Goal: Transaction & Acquisition: Purchase product/service

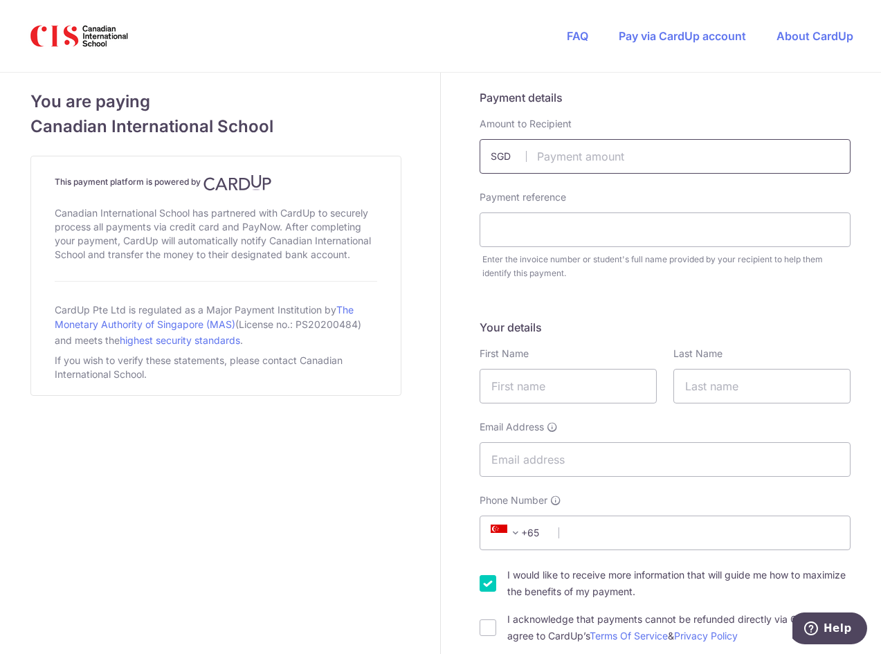
click at [576, 158] on input "text" at bounding box center [664, 156] width 371 height 35
type input "24800.00"
click at [745, 198] on div "Payment reference" at bounding box center [664, 218] width 371 height 57
click at [570, 222] on input "text" at bounding box center [664, 229] width 371 height 35
paste input "IN226115038CIS"
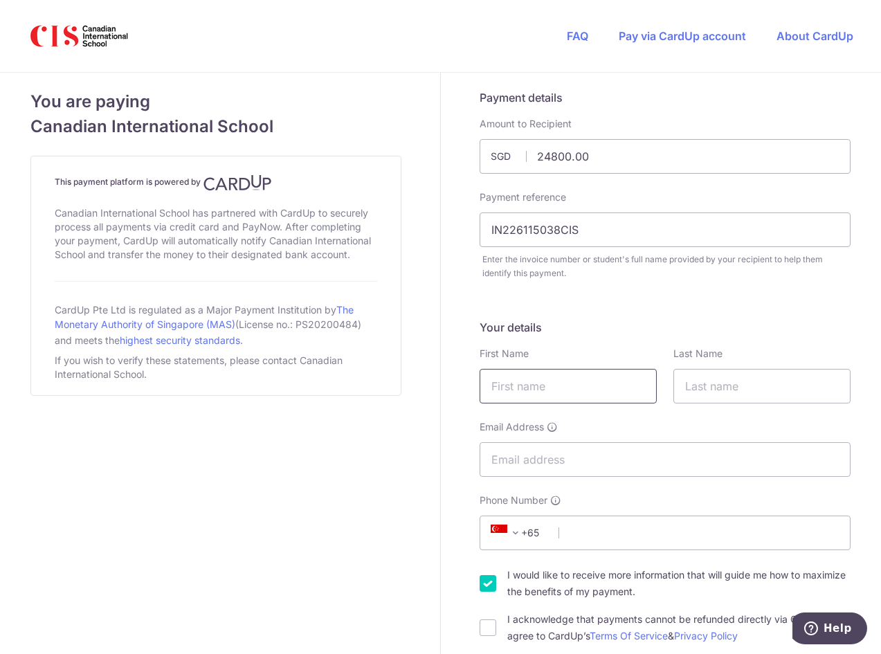
click at [595, 385] on input "text" at bounding box center [567, 386] width 177 height 35
click at [610, 233] on input "IN226115038CIS" at bounding box center [664, 229] width 371 height 35
click at [608, 231] on input "IN226115038CIS for" at bounding box center [664, 229] width 371 height 35
paste input "[PERSON_NAME] [PERSON_NAME]"
type input "IN226115038CIS for [PERSON_NAME] [PERSON_NAME]"
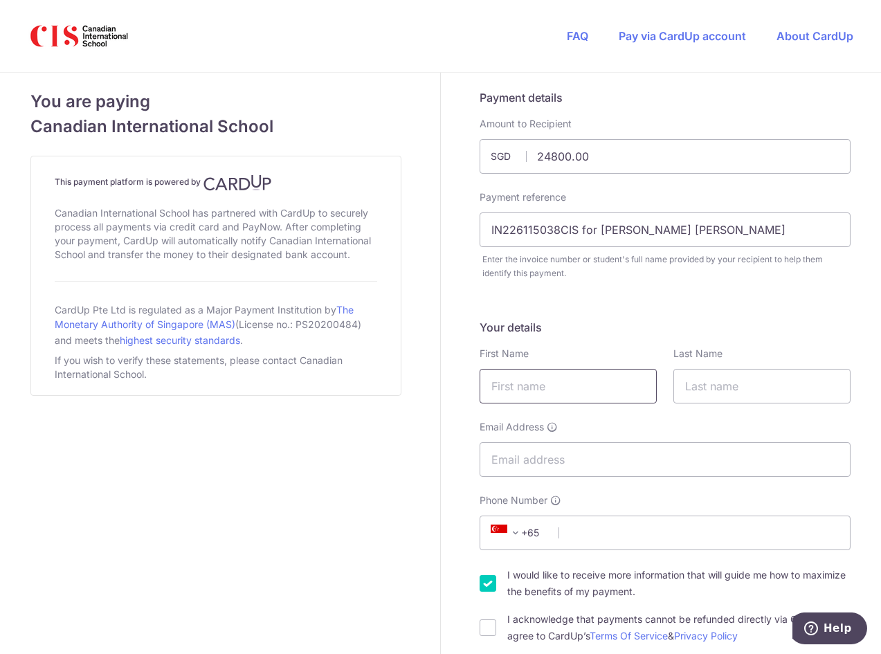
click at [558, 381] on input "text" at bounding box center [567, 386] width 177 height 35
type input "[PERSON_NAME]"
type input "Dewanto"
type input "[EMAIL_ADDRESS][DOMAIN_NAME]"
type input "91790086"
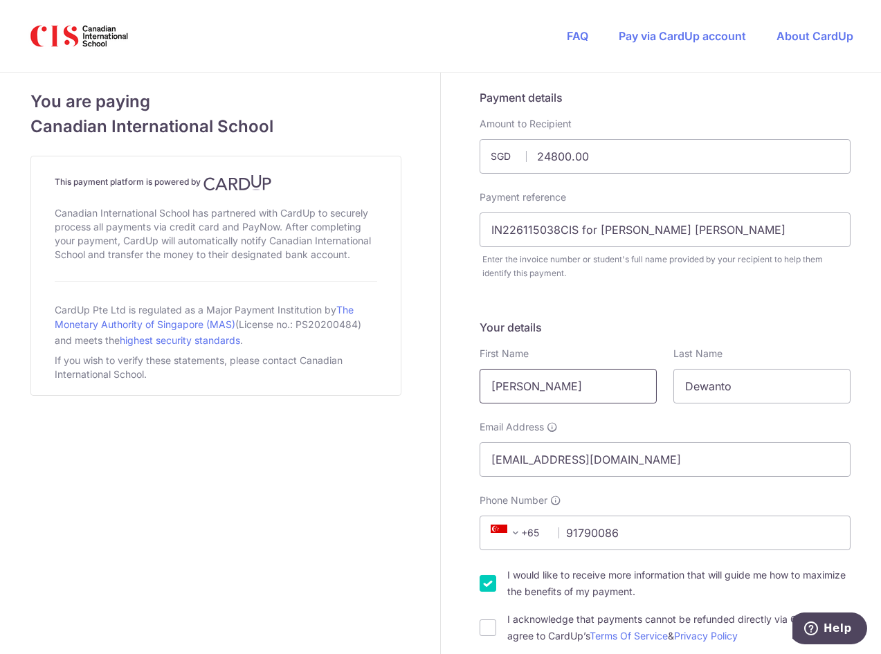
select select "GB"
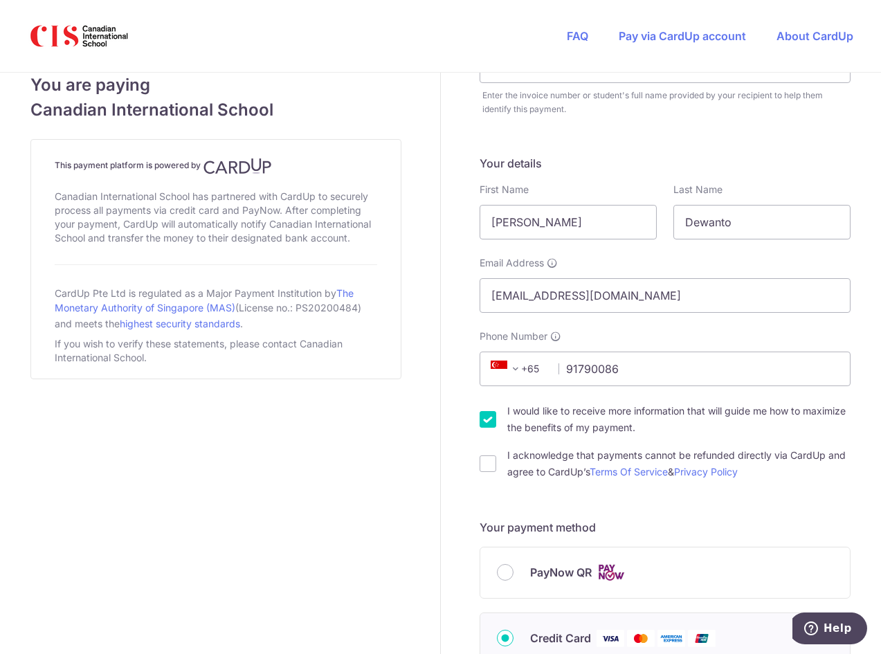
scroll to position [143, 0]
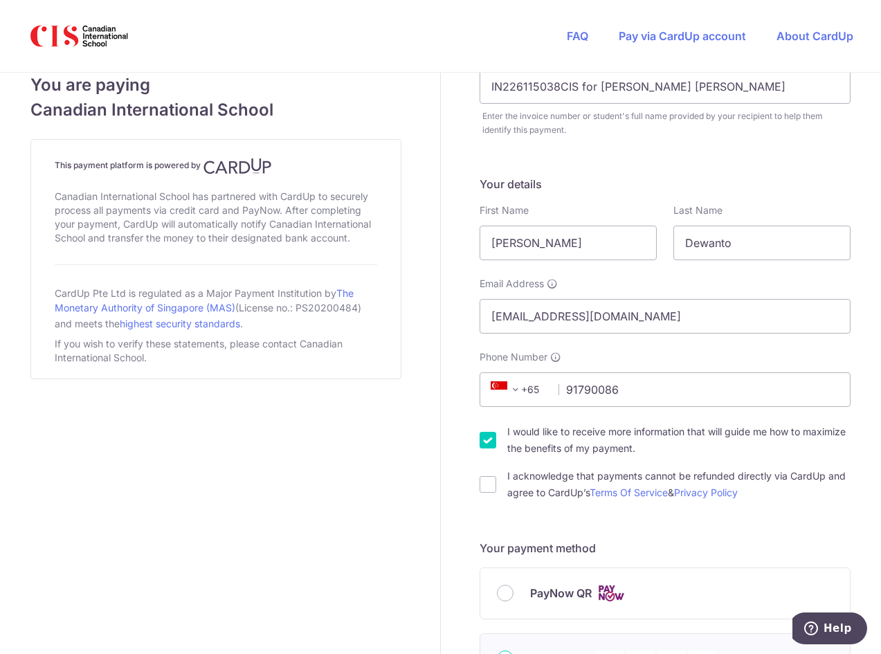
click at [513, 393] on span at bounding box center [515, 389] width 17 height 17
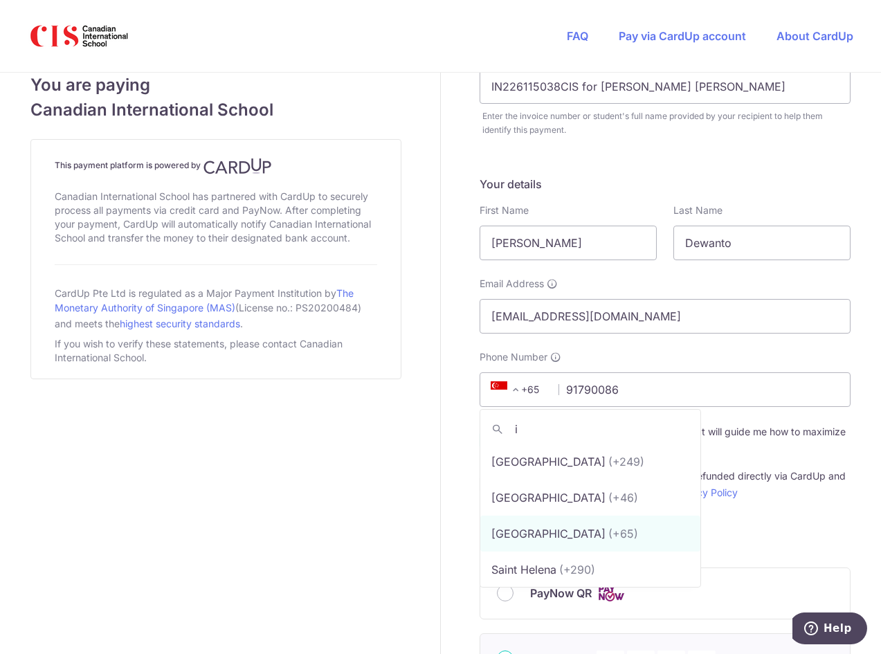
scroll to position [0, 0]
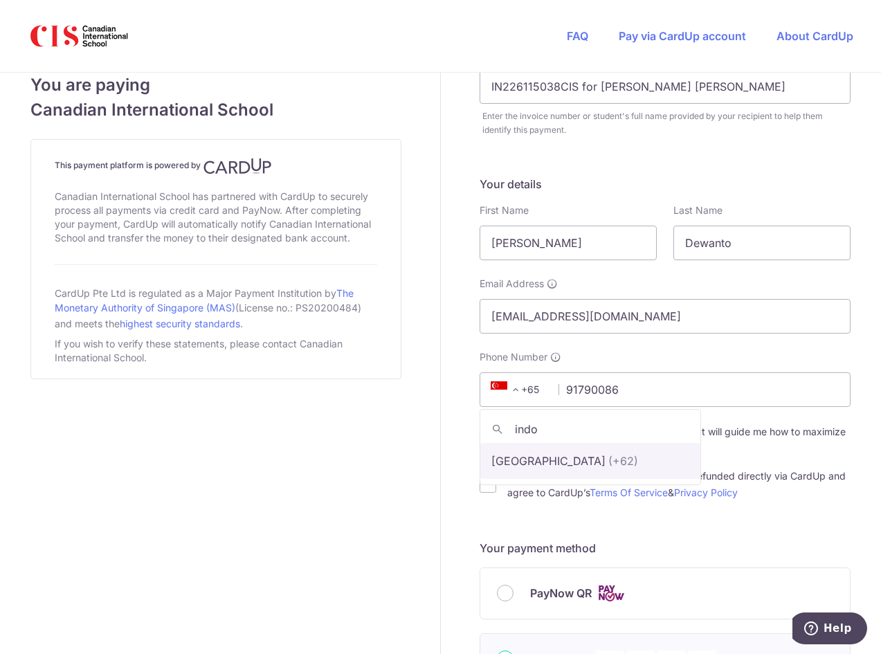
type input "indo"
select select "101"
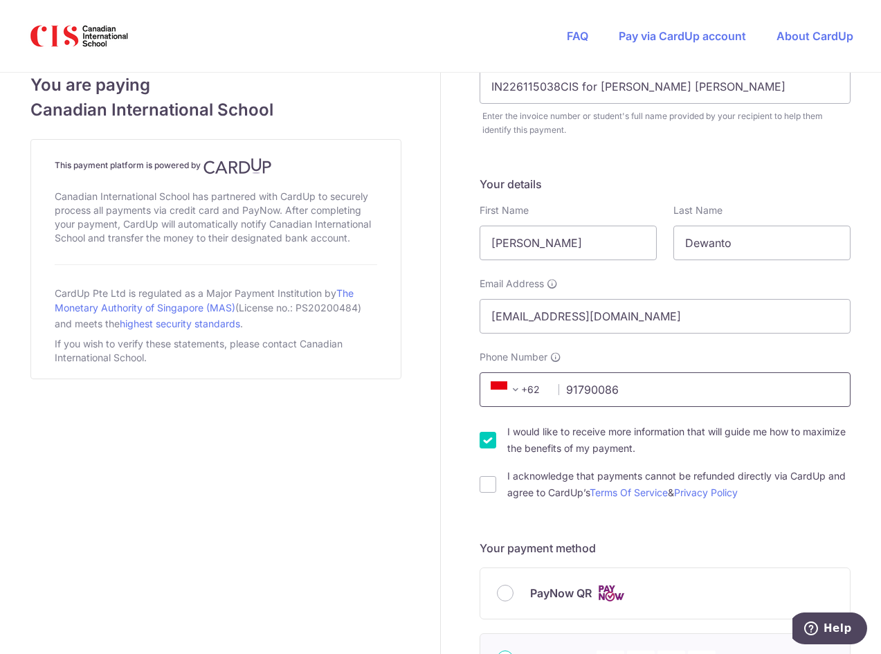
drag, startPoint x: 617, startPoint y: 393, endPoint x: 553, endPoint y: 392, distance: 63.7
click at [553, 392] on div "+376 +971 +93 +1268 +1264 +355 +374 +244 +0 +54 +1684 +43 +61 +297 +358 +994 +3…" at bounding box center [664, 389] width 371 height 35
type input "8119458994"
click at [758, 353] on div "Phone Number +376 +971 +93 +1268 +1264 +355 +374 +244 +0 +54 +1684 +43 +61 +297…" at bounding box center [664, 378] width 371 height 57
click at [482, 441] on input "I would like to receive more information that will guide me how to maximize the…" at bounding box center [487, 440] width 17 height 17
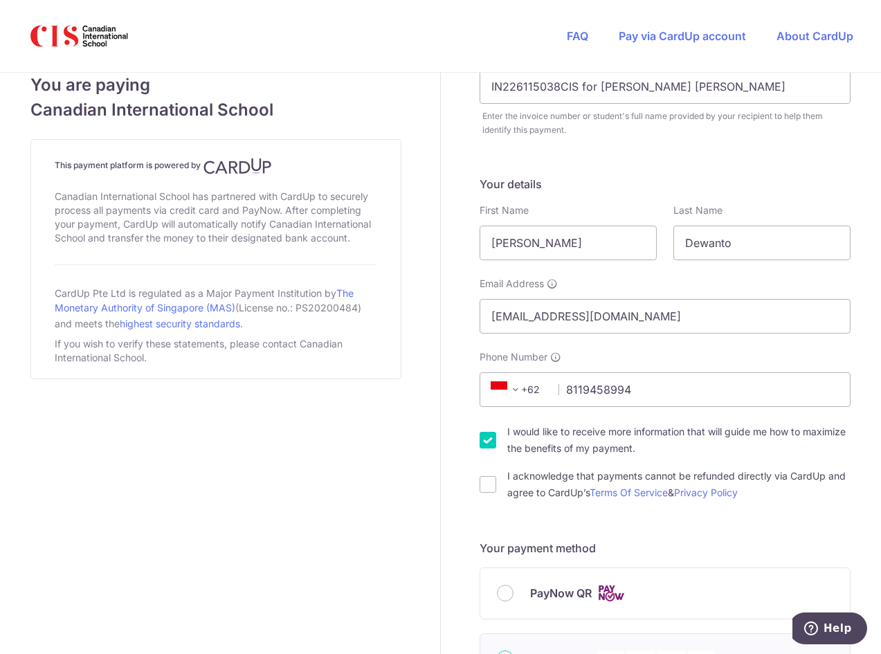
checkbox input "false"
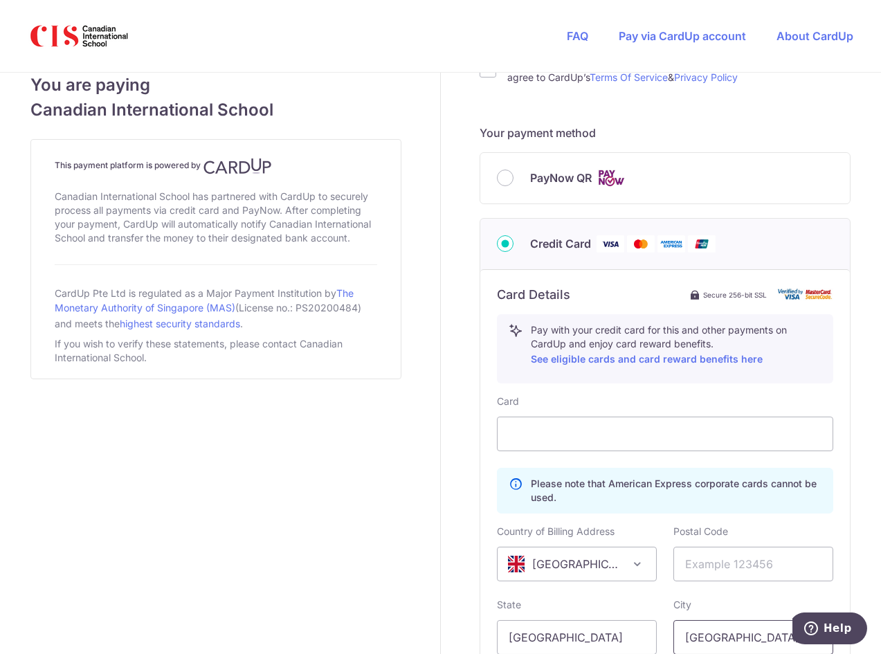
scroll to position [628, 0]
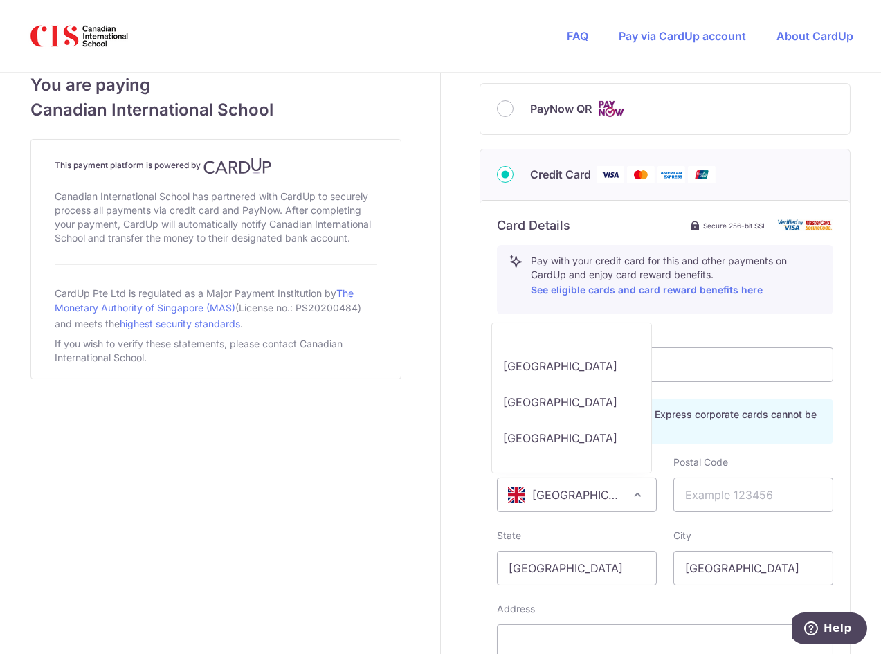
click at [622, 495] on span "[GEOGRAPHIC_DATA]" at bounding box center [577, 494] width 160 height 35
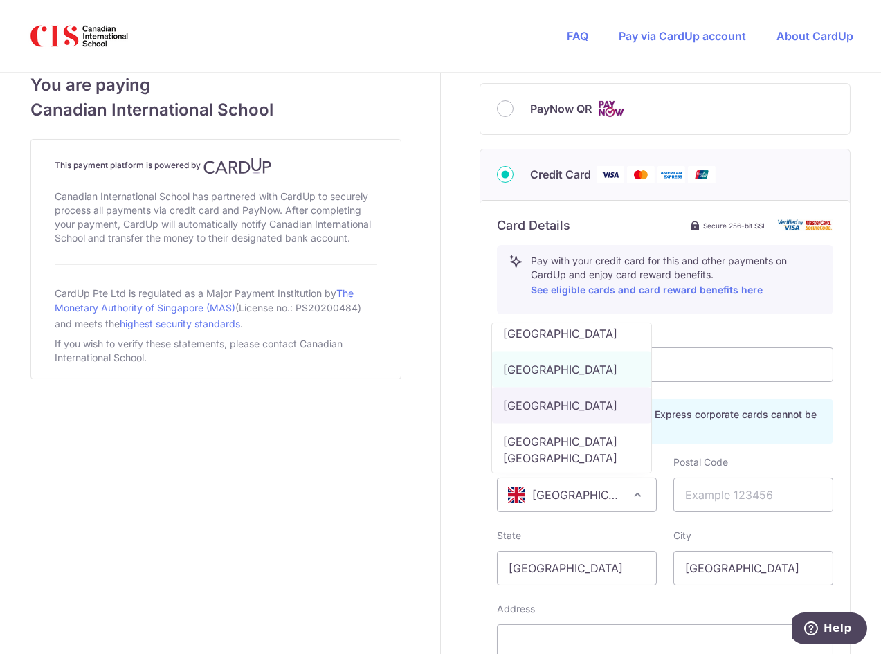
select select "US"
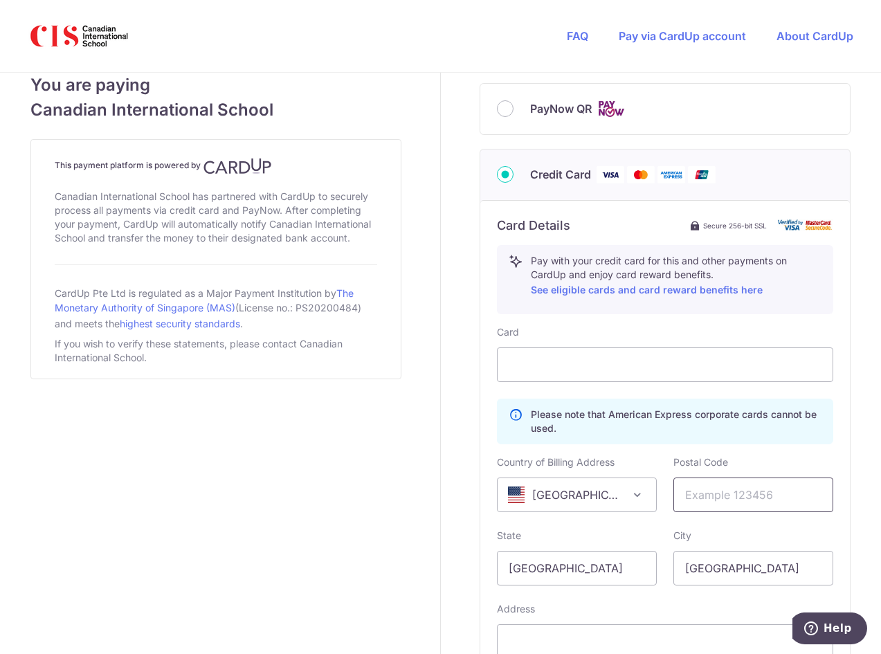
click at [720, 496] on input "text" at bounding box center [753, 494] width 160 height 35
type input "77077"
click at [598, 569] on input "[GEOGRAPHIC_DATA]" at bounding box center [577, 568] width 160 height 35
drag, startPoint x: 598, startPoint y: 569, endPoint x: 437, endPoint y: 561, distance: 162.1
click at [441, 561] on div "Payment details Amount to Recipient 24800.00 SGD Payment reference IN226115038C…" at bounding box center [665, 145] width 448 height 1400
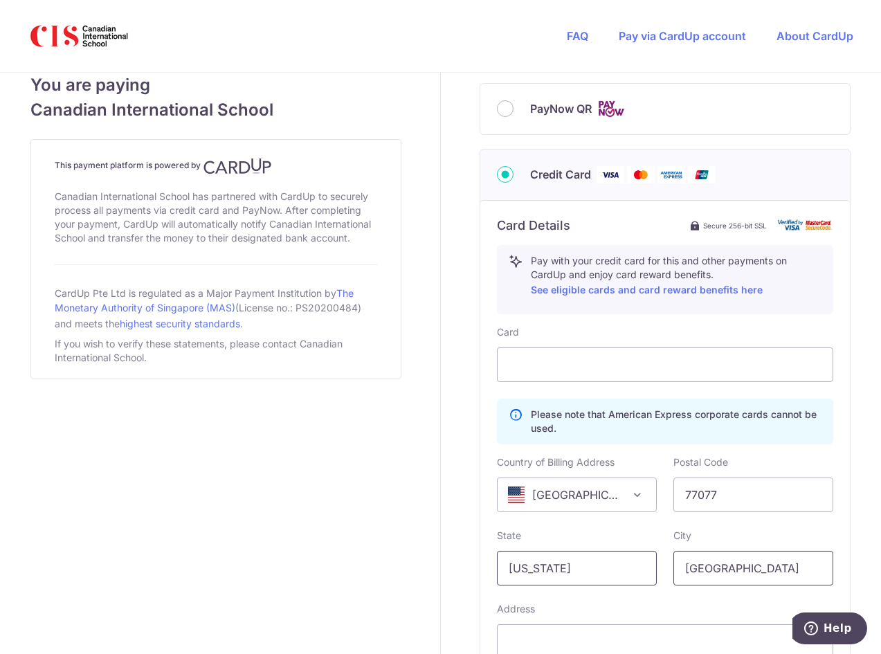
type input "[US_STATE]"
click at [749, 566] on input "[GEOGRAPHIC_DATA]" at bounding box center [753, 568] width 160 height 35
drag, startPoint x: 749, startPoint y: 566, endPoint x: 642, endPoint y: 564, distance: 107.3
click at [642, 564] on div "State [US_STATE] City [GEOGRAPHIC_DATA]" at bounding box center [664, 557] width 353 height 57
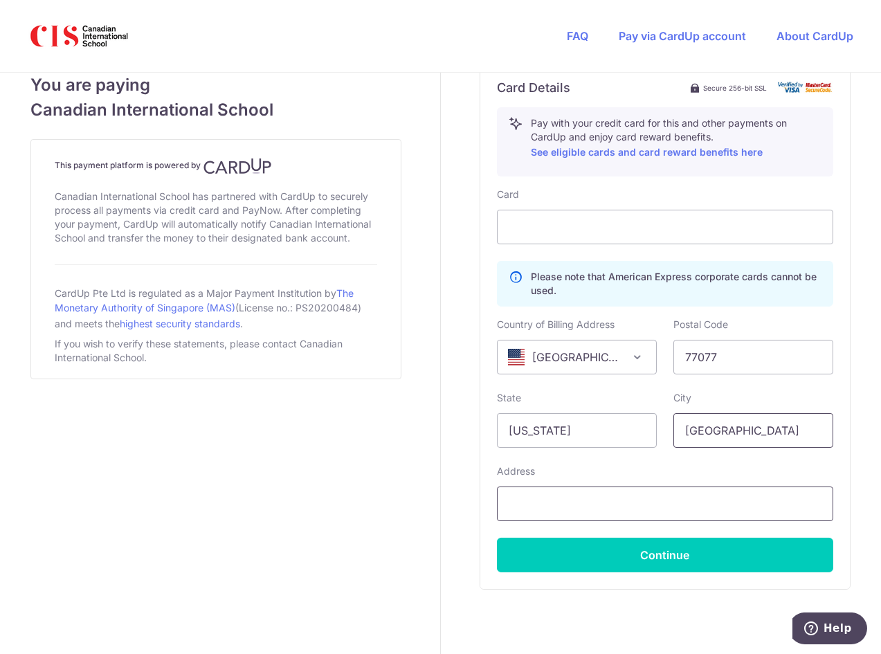
type input "[GEOGRAPHIC_DATA]"
select select "ES"
type input "1414 [GEOGRAPHIC_DATA] Houston Tx"
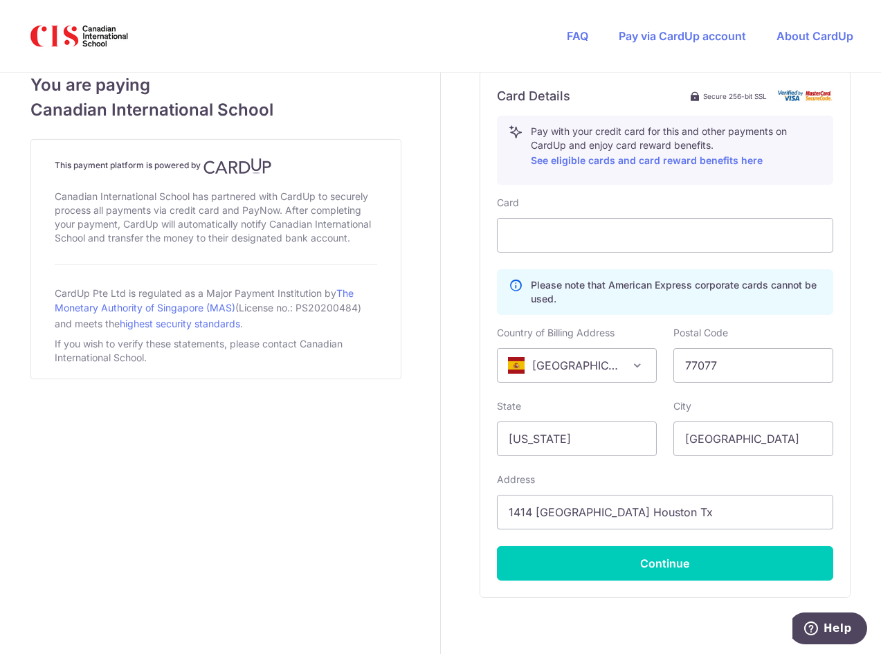
scroll to position [628, 0]
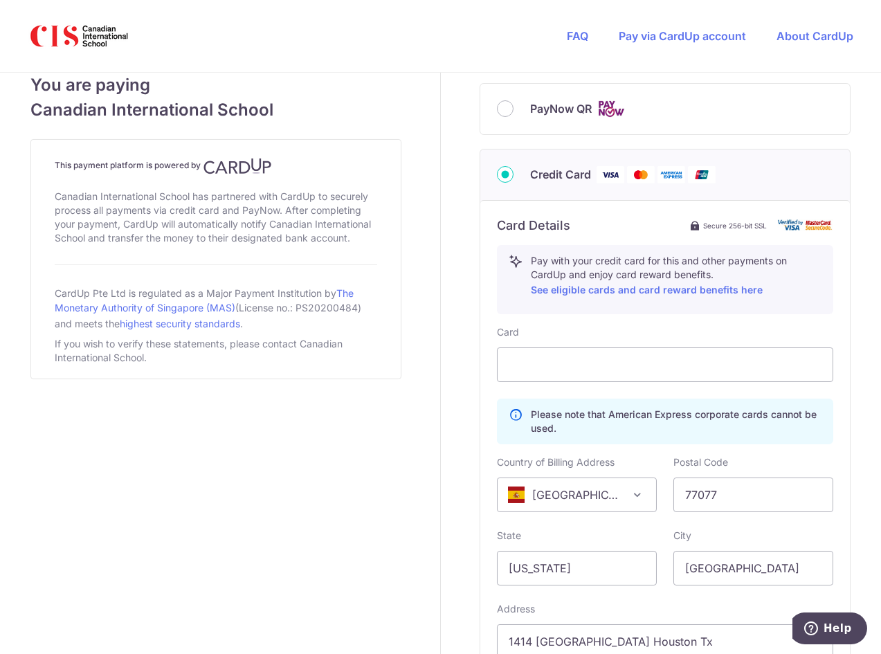
click at [610, 496] on span "[GEOGRAPHIC_DATA]" at bounding box center [576, 494] width 158 height 33
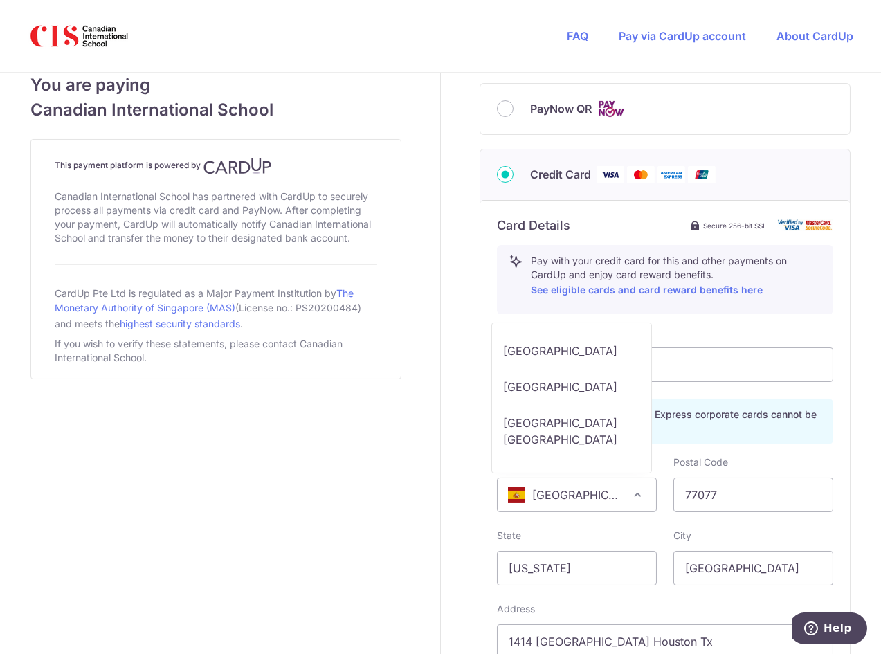
scroll to position [8759, 0]
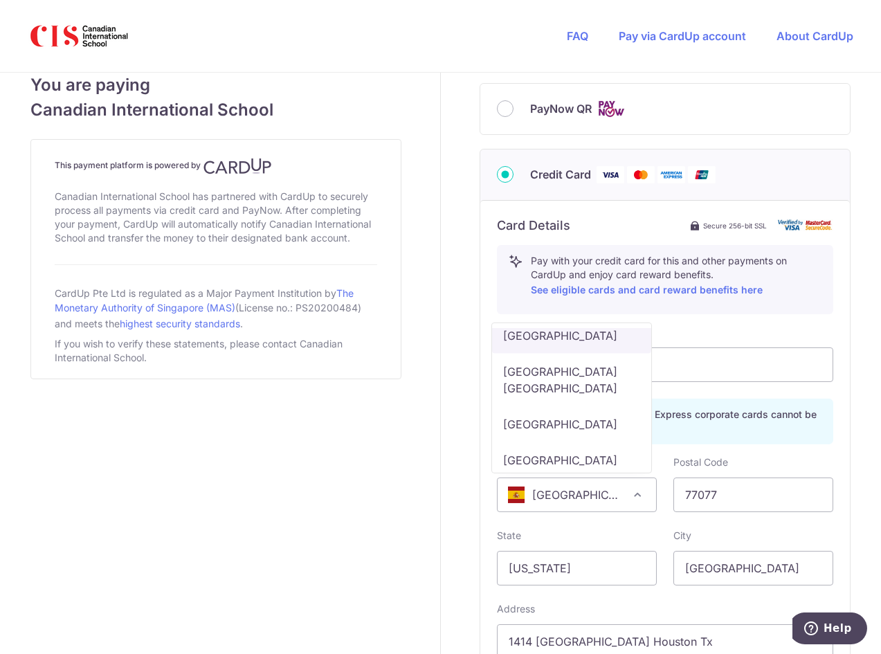
select select "US"
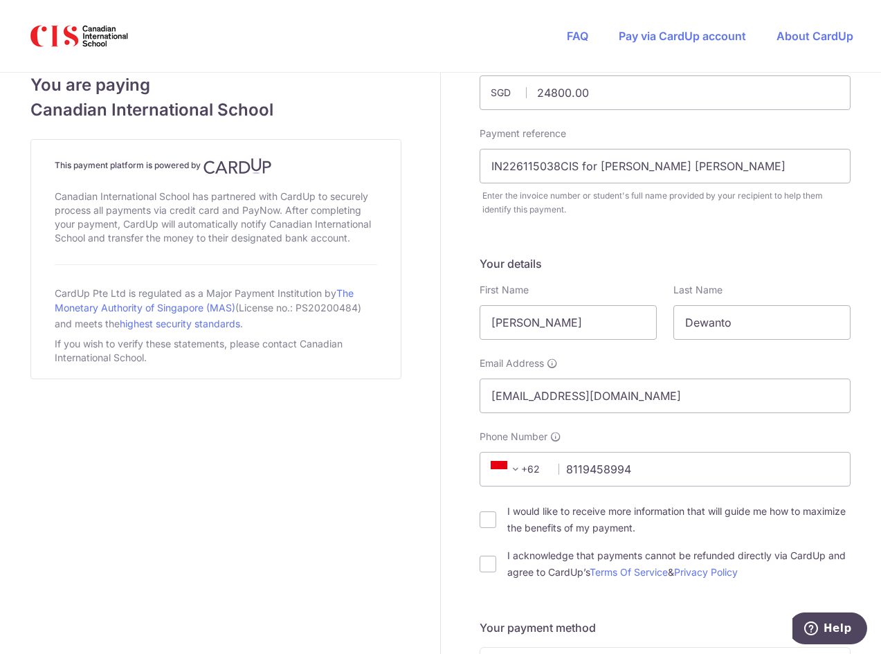
scroll to position [62, 0]
click at [724, 164] on input "IN226115038CIS for [PERSON_NAME] [PERSON_NAME]" at bounding box center [664, 167] width 371 height 35
drag, startPoint x: 670, startPoint y: 168, endPoint x: 574, endPoint y: 176, distance: 96.5
click at [574, 176] on input "IN226115038CIS for [PERSON_NAME] [PERSON_NAME]" at bounding box center [664, 167] width 371 height 35
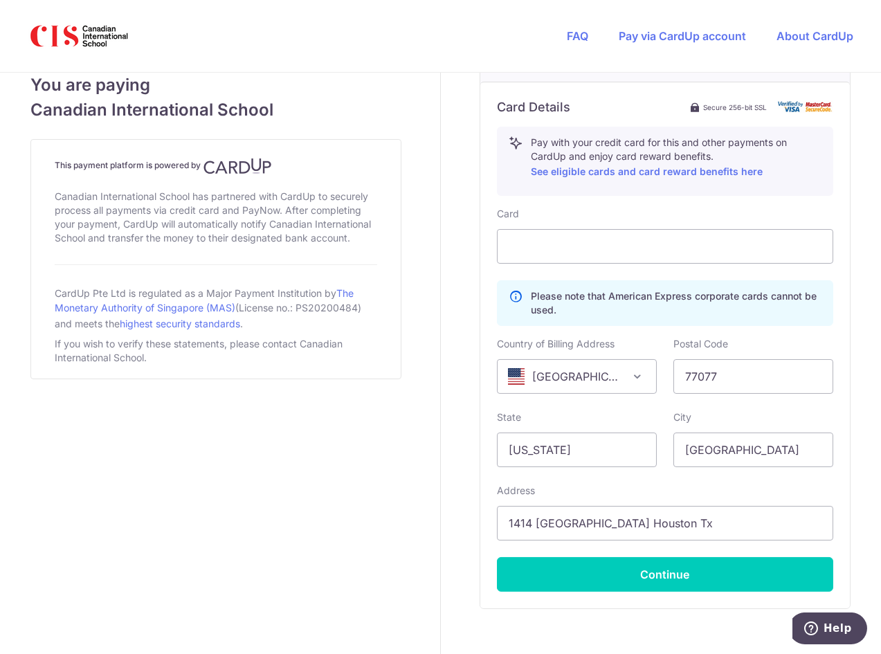
scroll to position [816, 0]
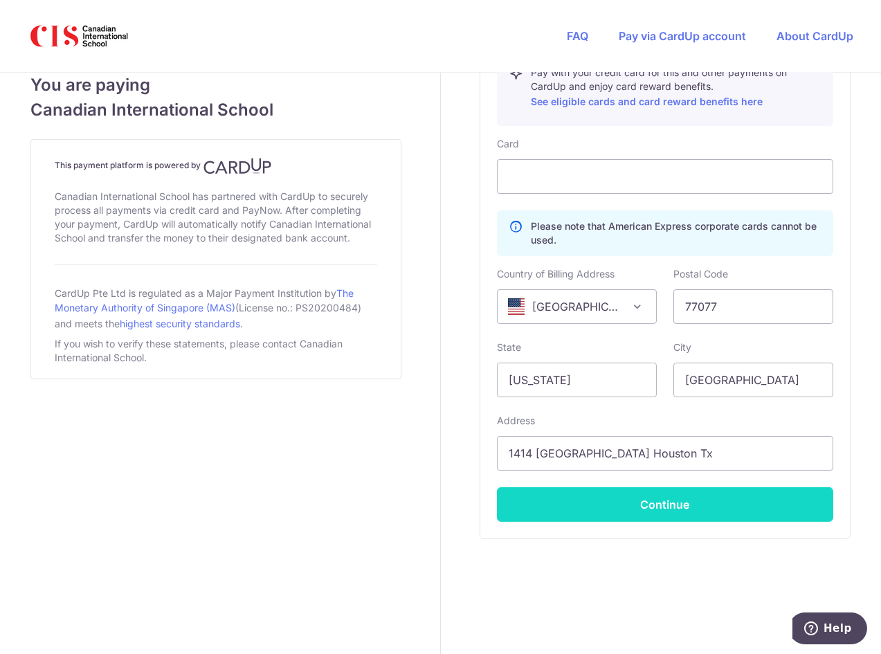
type input "IN226115038CIS Kayla D (partial)"
click at [722, 513] on button "Continue" at bounding box center [665, 504] width 336 height 35
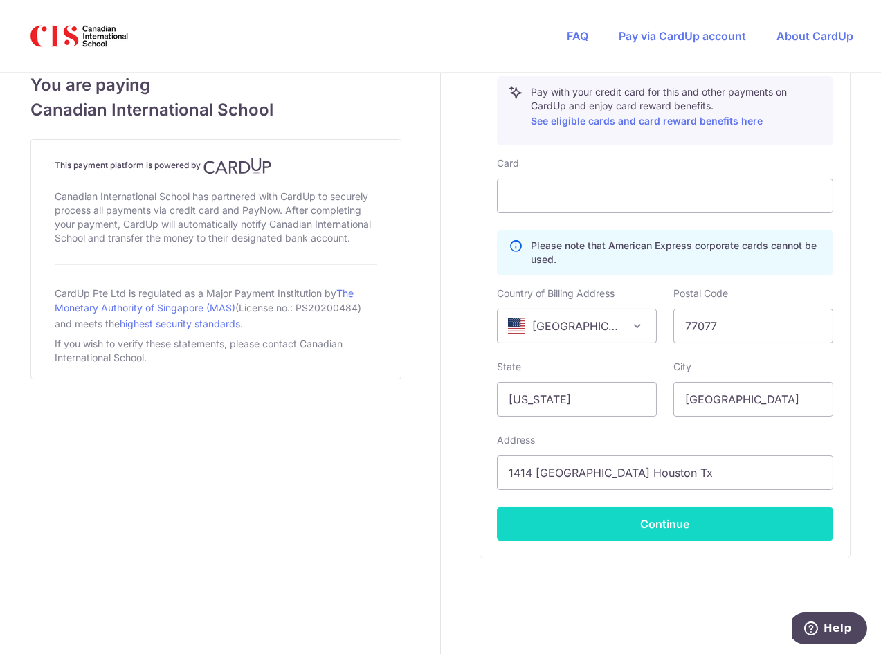
scroll to position [264, 0]
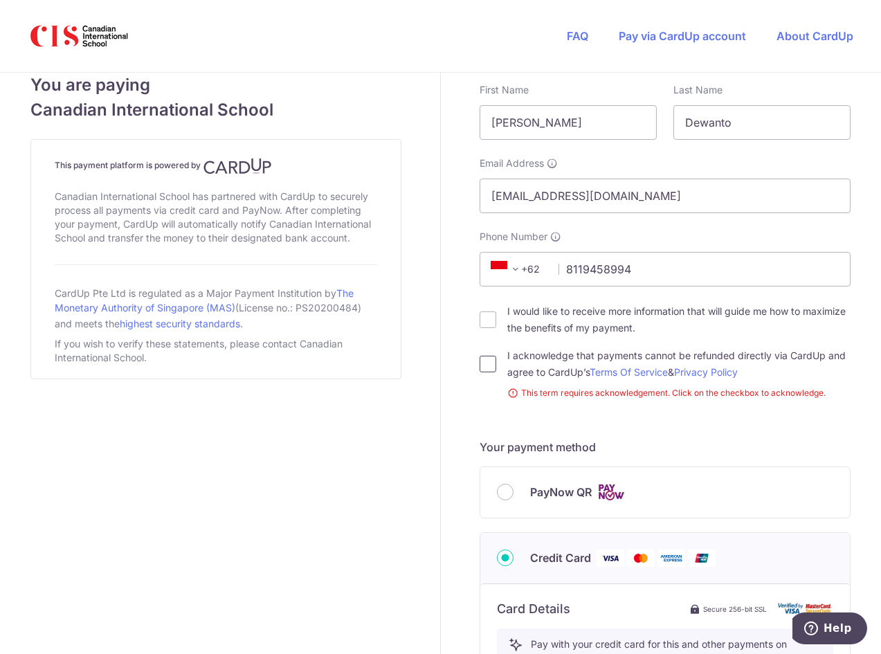
click at [487, 366] on input "I acknowledge that payments cannot be refunded directly via CardUp and agree to…" at bounding box center [487, 364] width 17 height 17
checkbox input "true"
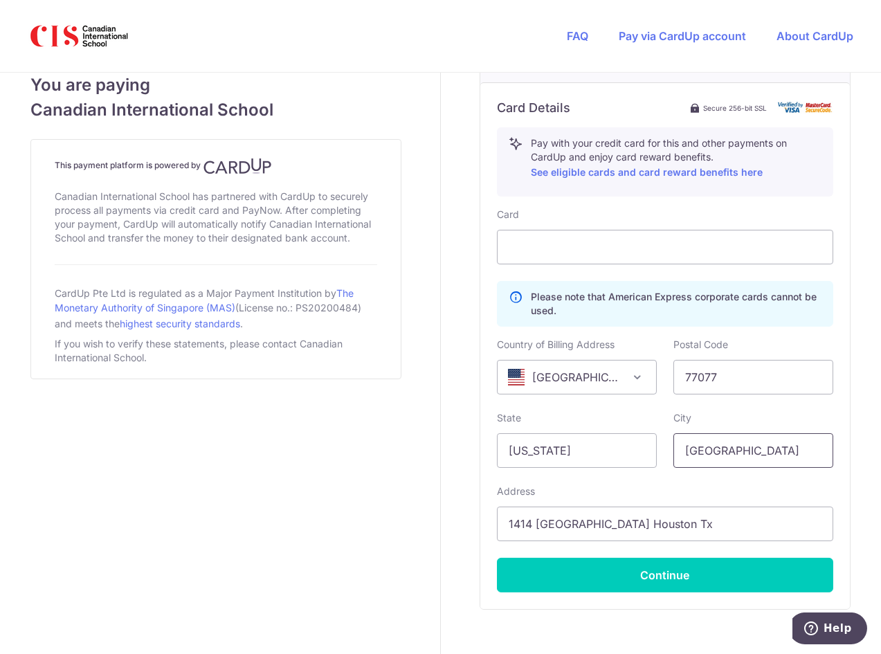
scroll to position [816, 0]
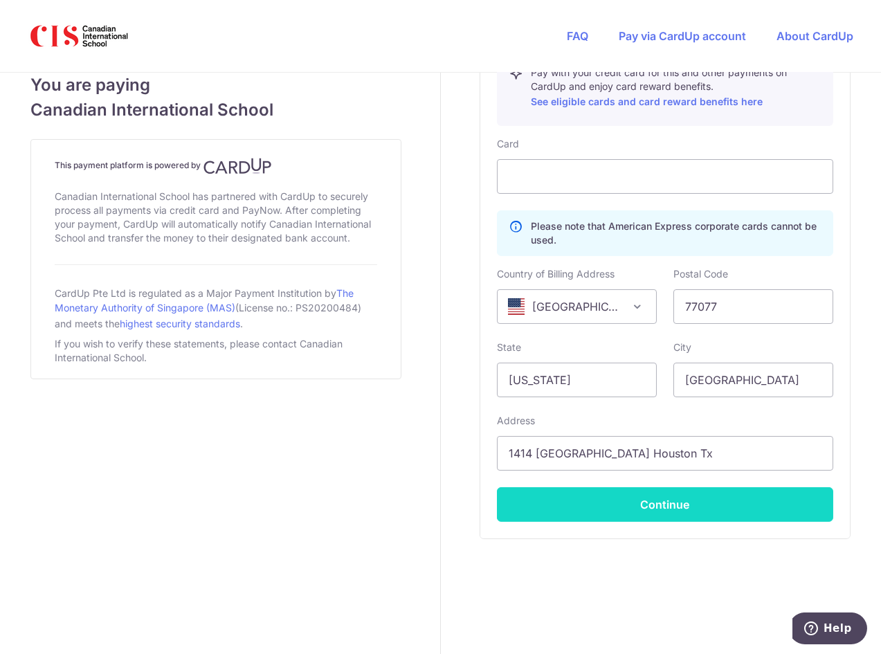
click at [677, 502] on button "Continue" at bounding box center [665, 504] width 336 height 35
type input "**** 3678"
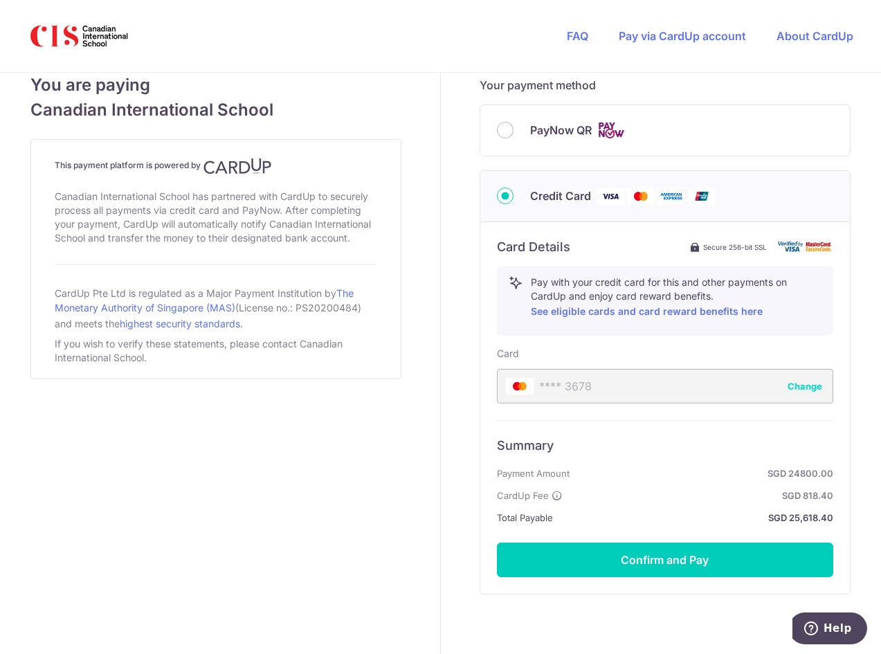
scroll to position [661, 0]
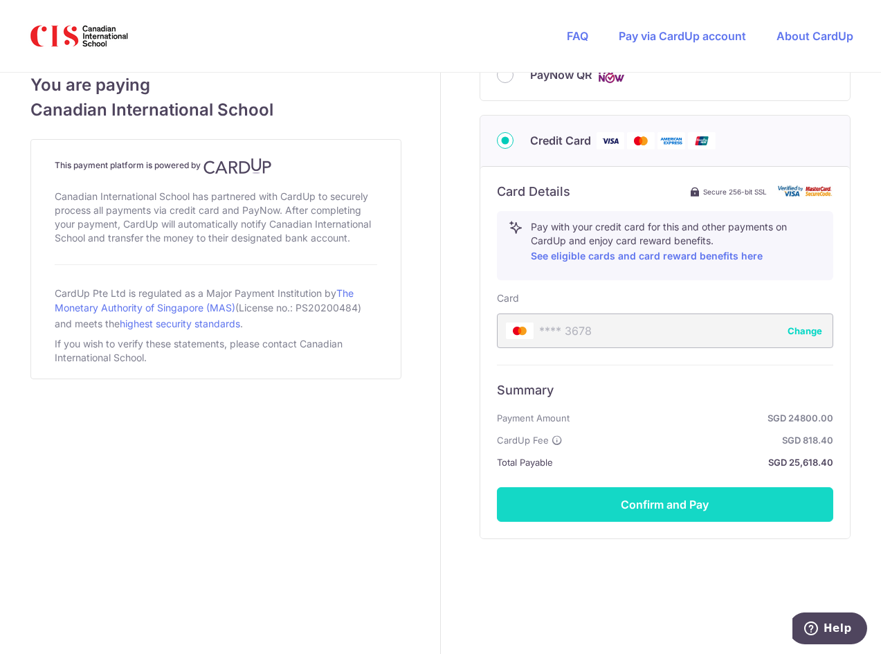
click at [745, 498] on button "Confirm and Pay" at bounding box center [665, 504] width 336 height 35
